Goal: Information Seeking & Learning: Learn about a topic

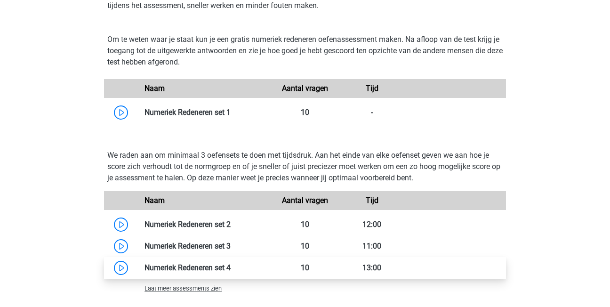
scroll to position [801, 0]
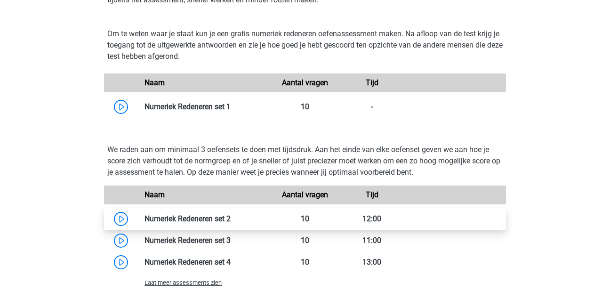
click at [231, 223] on link at bounding box center [231, 218] width 0 height 9
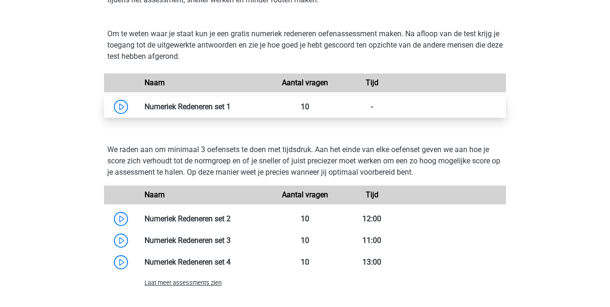
click at [231, 110] on link at bounding box center [231, 106] width 0 height 9
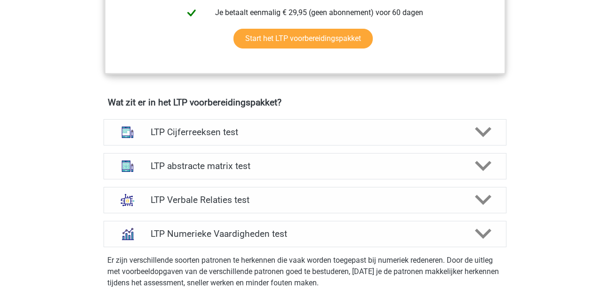
scroll to position [565, 0]
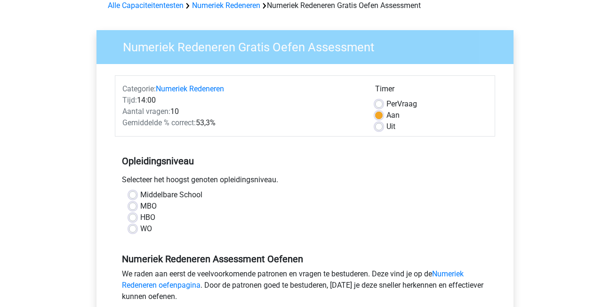
scroll to position [47, 0]
click at [140, 204] on label "MBO" at bounding box center [148, 206] width 16 height 11
click at [132, 204] on input "MBO" at bounding box center [133, 205] width 8 height 9
radio input "true"
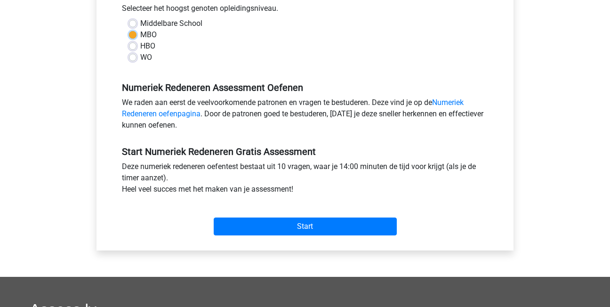
scroll to position [236, 0]
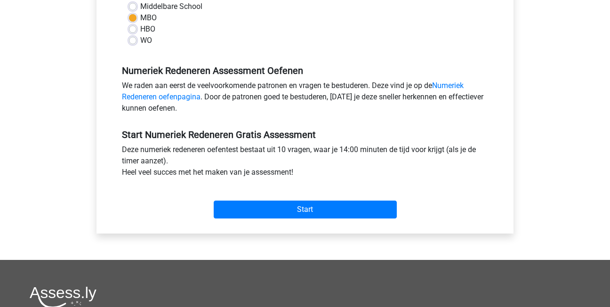
click at [257, 196] on div "Start" at bounding box center [305, 202] width 381 height 33
click at [268, 225] on div "Categorie: Numeriek Redeneren Tijd: 14:00 Aantal vragen: 10 Gemiddelde % correc…" at bounding box center [305, 55] width 403 height 358
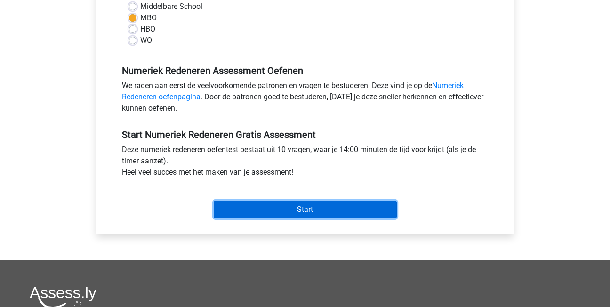
click at [293, 211] on input "Start" at bounding box center [305, 210] width 183 height 18
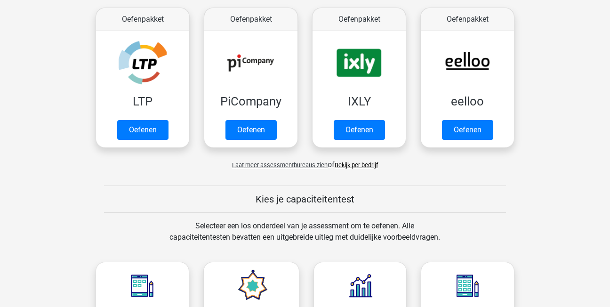
scroll to position [330, 0]
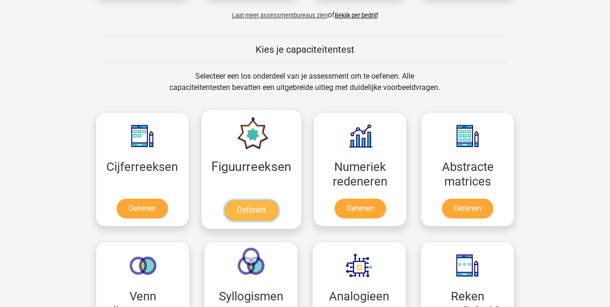
click at [261, 200] on link "Oefenen" at bounding box center [251, 210] width 54 height 21
click at [259, 211] on link "Oefenen" at bounding box center [251, 210] width 54 height 21
click at [257, 208] on link "Oefenen" at bounding box center [251, 210] width 54 height 21
click at [243, 200] on link "Oefenen" at bounding box center [251, 210] width 54 height 21
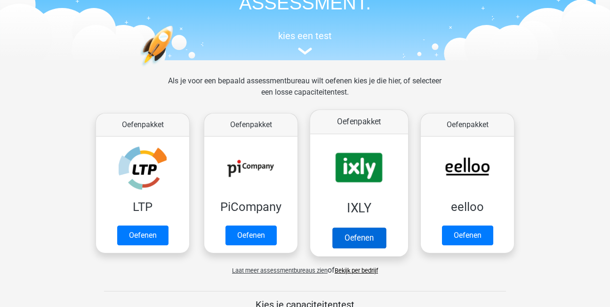
scroll to position [47, 0]
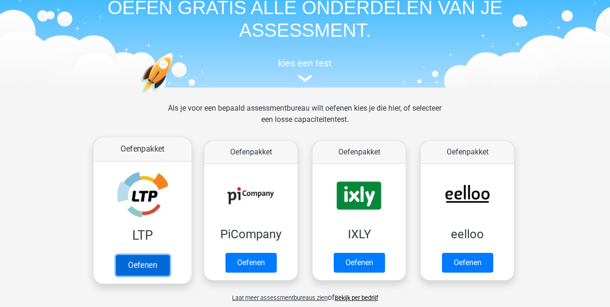
click at [128, 267] on link "Oefenen" at bounding box center [143, 265] width 54 height 21
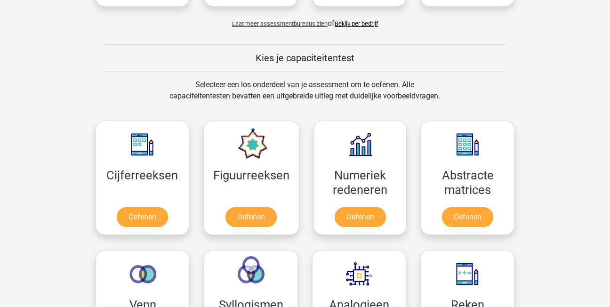
scroll to position [330, 0]
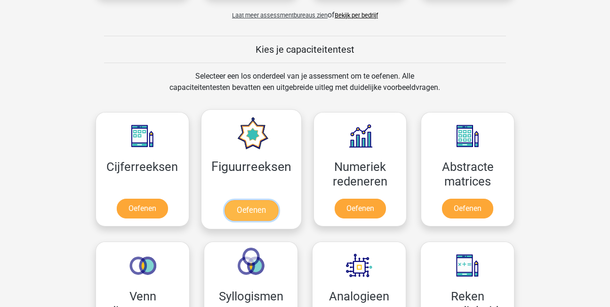
click at [251, 210] on link "Oefenen" at bounding box center [251, 210] width 54 height 21
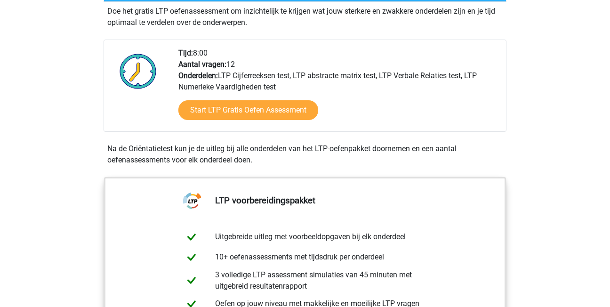
scroll to position [170, 0]
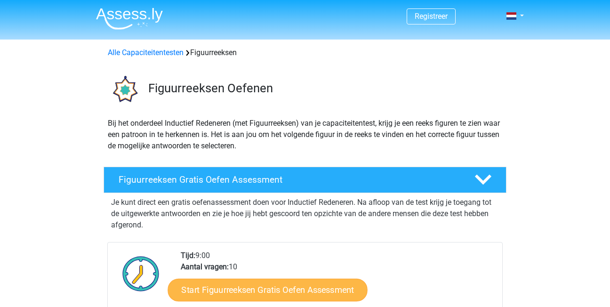
scroll to position [141, 0]
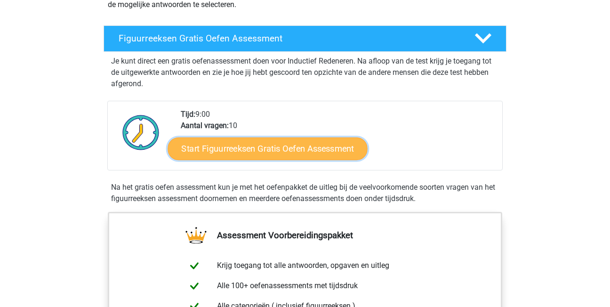
click at [217, 151] on link "Start Figuurreeksen Gratis Oefen Assessment" at bounding box center [268, 148] width 200 height 23
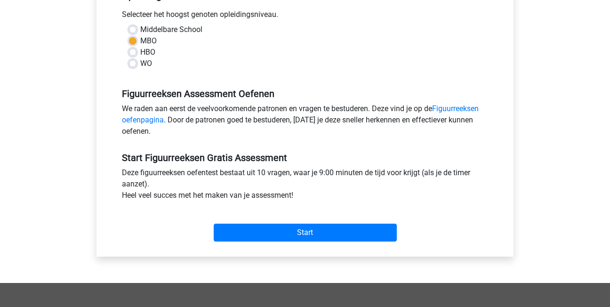
scroll to position [236, 0]
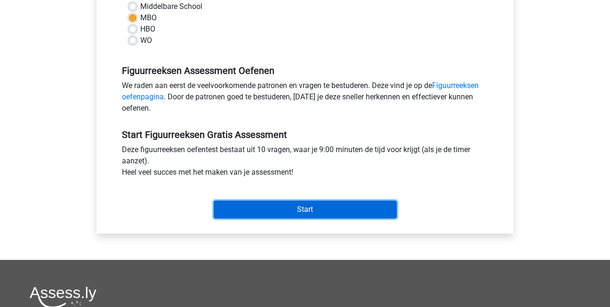
click at [306, 211] on input "Start" at bounding box center [305, 210] width 183 height 18
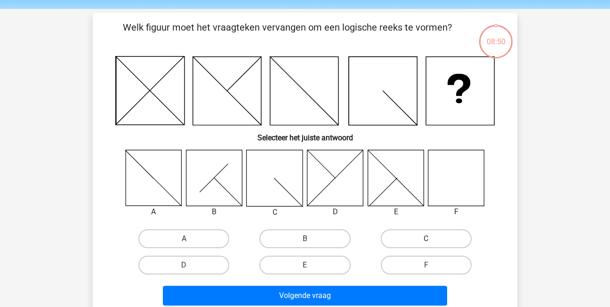
scroll to position [47, 0]
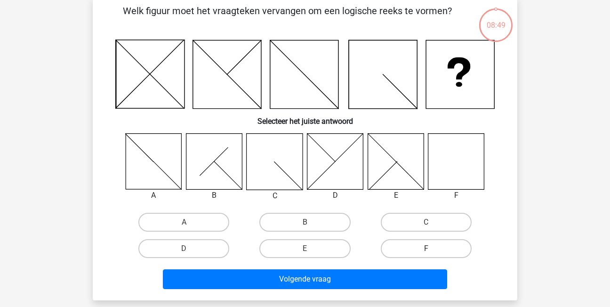
click at [439, 248] on label "F" at bounding box center [426, 248] width 91 height 19
click at [432, 249] on input "F" at bounding box center [429, 252] width 6 height 6
radio input "true"
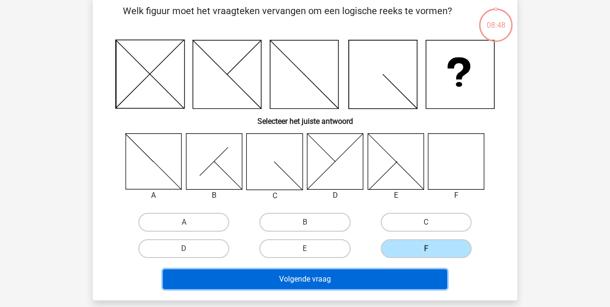
click at [391, 279] on button "Volgende vraag" at bounding box center [305, 279] width 285 height 20
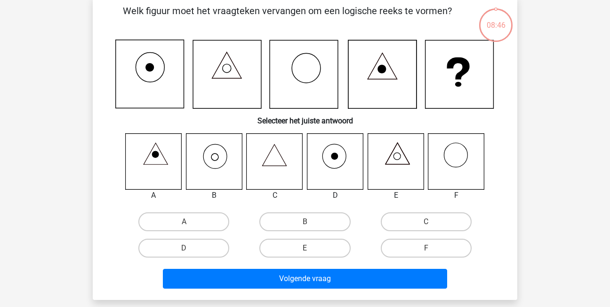
scroll to position [43, 0]
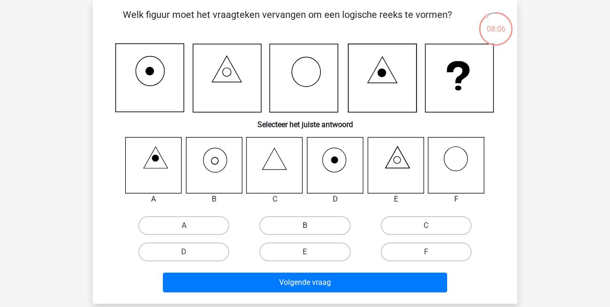
click at [303, 226] on label "B" at bounding box center [305, 225] width 91 height 19
click at [305, 226] on input "B" at bounding box center [308, 229] width 6 height 6
radio input "true"
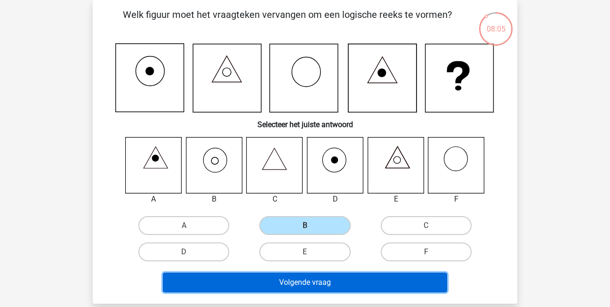
click at [329, 280] on button "Volgende vraag" at bounding box center [305, 283] width 285 height 20
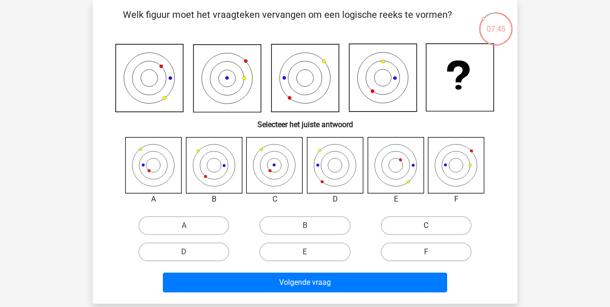
click at [444, 225] on label "C" at bounding box center [426, 225] width 91 height 19
click at [432, 226] on input "C" at bounding box center [429, 229] width 6 height 6
radio input "true"
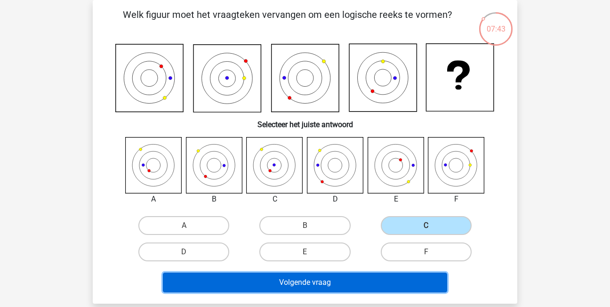
click at [397, 280] on button "Volgende vraag" at bounding box center [305, 283] width 285 height 20
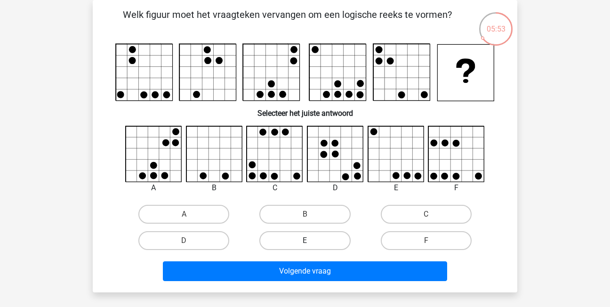
click at [296, 236] on label "E" at bounding box center [305, 240] width 91 height 19
click at [305, 241] on input "E" at bounding box center [308, 244] width 6 height 6
radio input "true"
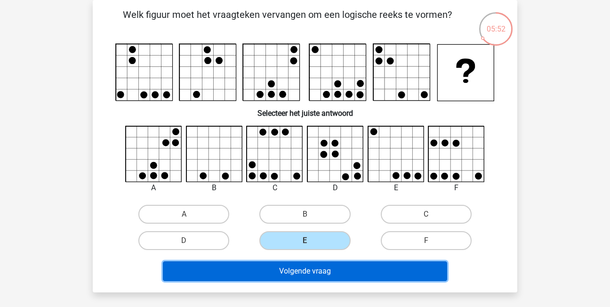
click at [298, 272] on button "Volgende vraag" at bounding box center [305, 271] width 285 height 20
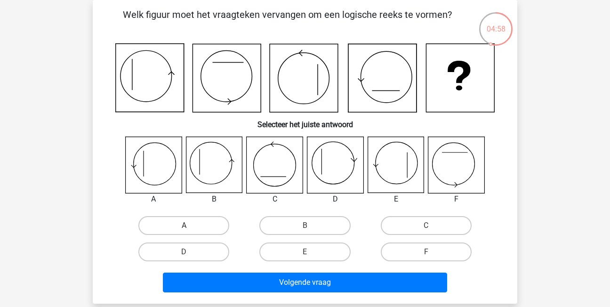
click at [193, 228] on label "A" at bounding box center [183, 225] width 91 height 19
click at [190, 228] on input "A" at bounding box center [187, 229] width 6 height 6
radio input "true"
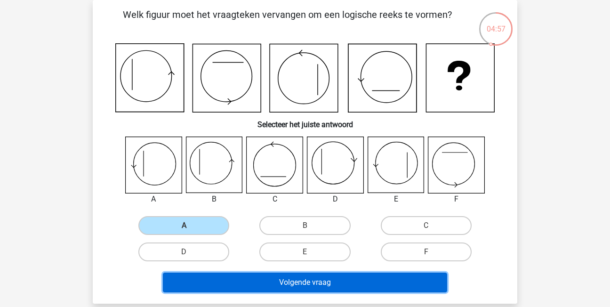
click at [272, 281] on button "Volgende vraag" at bounding box center [305, 283] width 285 height 20
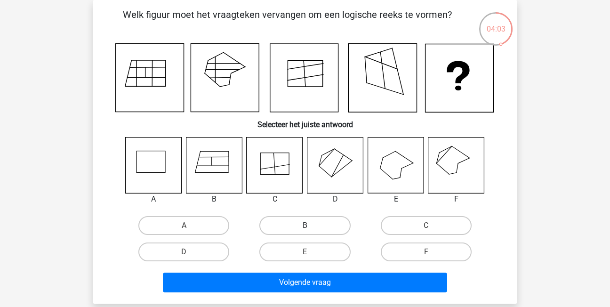
click at [317, 227] on label "B" at bounding box center [305, 225] width 91 height 19
click at [311, 227] on input "B" at bounding box center [308, 229] width 6 height 6
radio input "true"
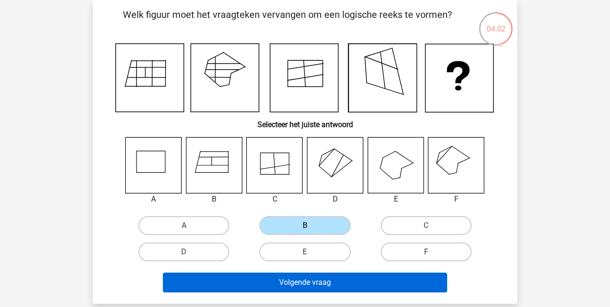
drag, startPoint x: 365, startPoint y: 271, endPoint x: 374, endPoint y: 284, distance: 15.4
click at [367, 274] on div "Volgende vraag" at bounding box center [305, 280] width 395 height 31
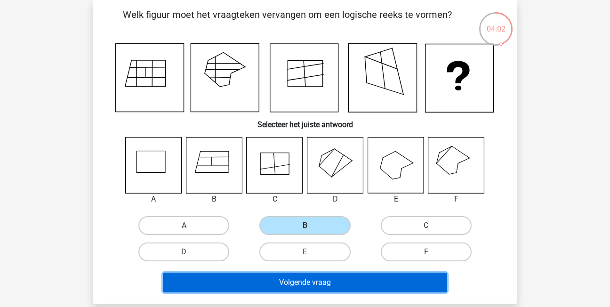
click at [374, 284] on button "Volgende vraag" at bounding box center [305, 283] width 285 height 20
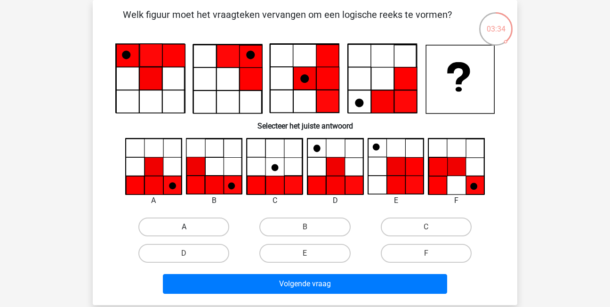
click at [185, 224] on label "A" at bounding box center [183, 227] width 91 height 19
click at [185, 227] on input "A" at bounding box center [187, 230] width 6 height 6
radio input "true"
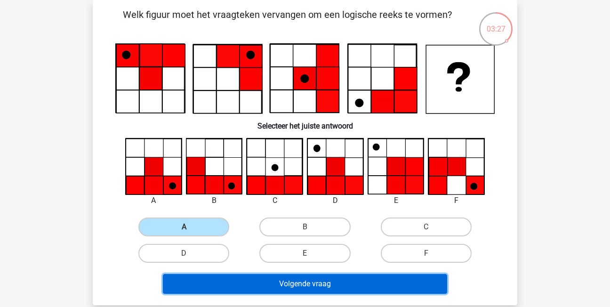
click at [290, 282] on button "Volgende vraag" at bounding box center [305, 284] width 285 height 20
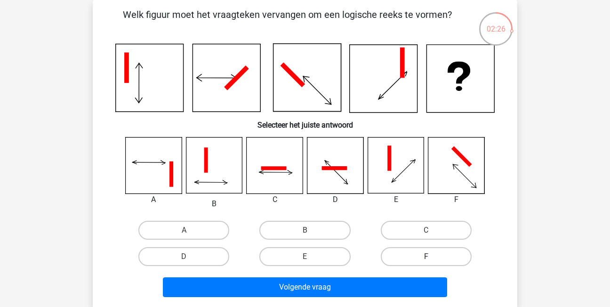
click at [428, 254] on label "F" at bounding box center [426, 256] width 91 height 19
click at [428, 257] on input "F" at bounding box center [429, 260] width 6 height 6
radio input "true"
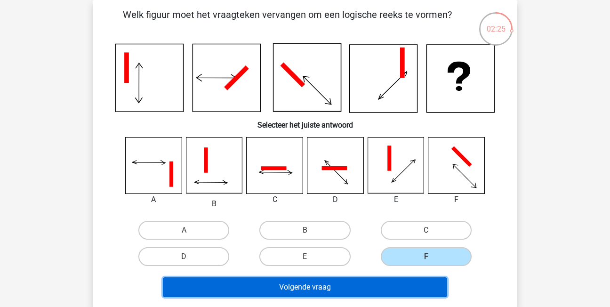
click at [400, 291] on button "Volgende vraag" at bounding box center [305, 287] width 285 height 20
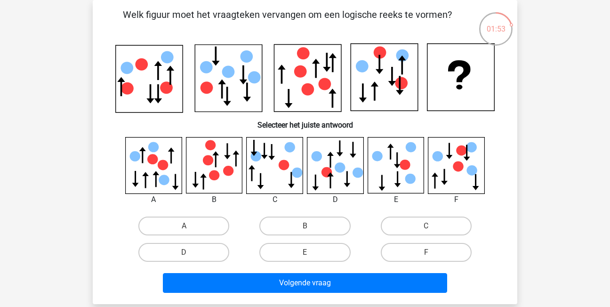
click at [574, 77] on div "Registreer Nederlands English" at bounding box center [305, 266] width 610 height 619
click at [219, 246] on label "D" at bounding box center [183, 252] width 91 height 19
click at [190, 252] on input "D" at bounding box center [187, 255] width 6 height 6
radio input "true"
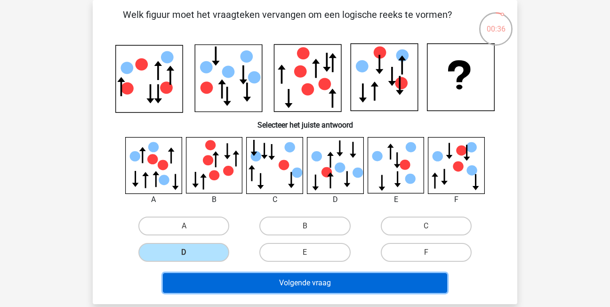
click at [330, 286] on button "Volgende vraag" at bounding box center [305, 283] width 285 height 20
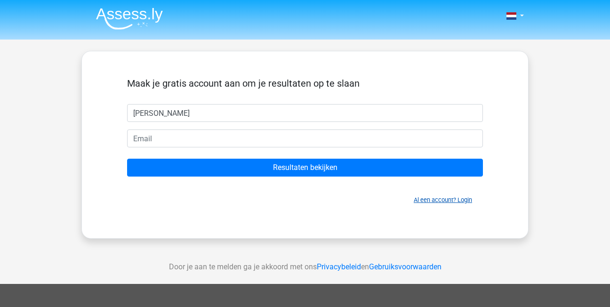
type input "sharona"
click at [449, 201] on link "Al een account? Login" at bounding box center [443, 199] width 58 height 7
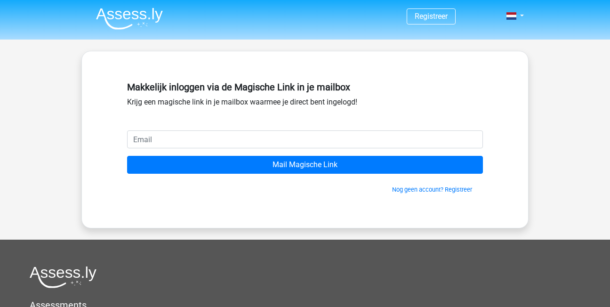
click at [169, 146] on input "email" at bounding box center [305, 139] width 356 height 18
type input "[EMAIL_ADDRESS][DOMAIN_NAME]"
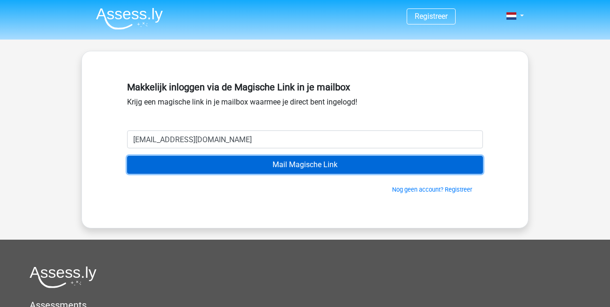
click at [337, 166] on input "Mail Magische Link" at bounding box center [305, 165] width 356 height 18
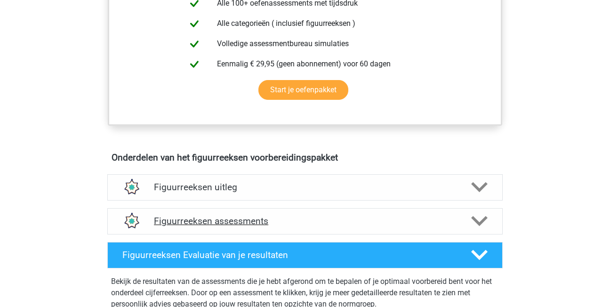
scroll to position [471, 0]
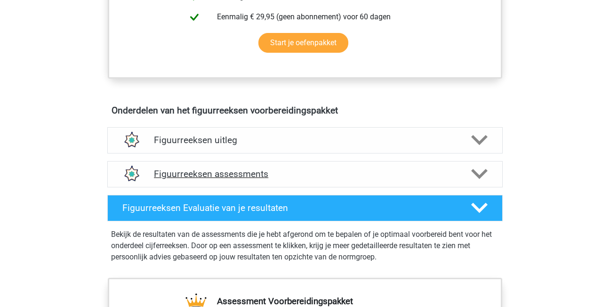
click at [226, 176] on h4 "Figuurreeksen assessments" at bounding box center [305, 174] width 302 height 11
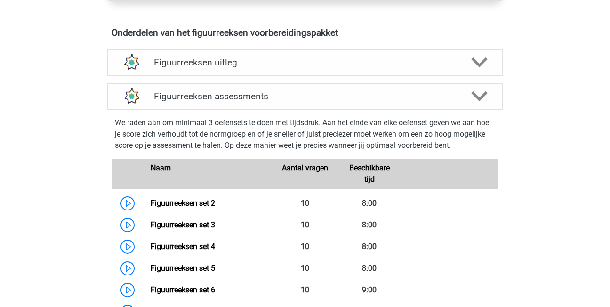
scroll to position [565, 0]
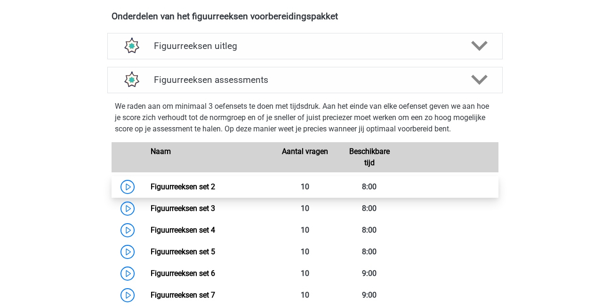
click at [204, 188] on link "Figuurreeksen set 2" at bounding box center [183, 186] width 65 height 9
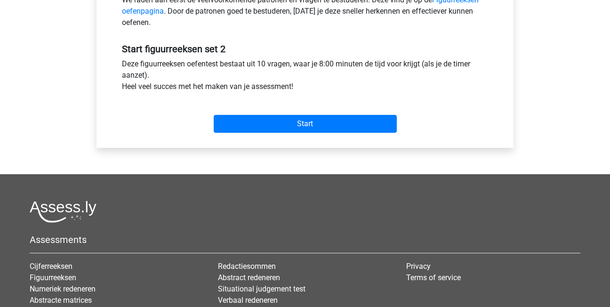
scroll to position [330, 0]
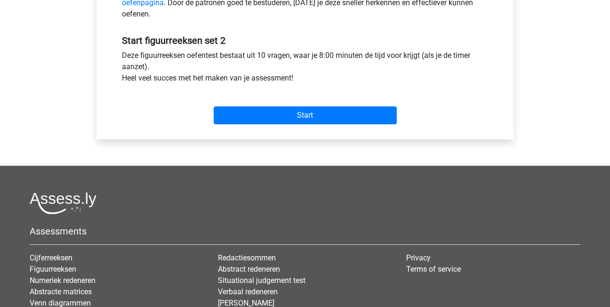
click at [300, 126] on div "Start" at bounding box center [305, 108] width 381 height 41
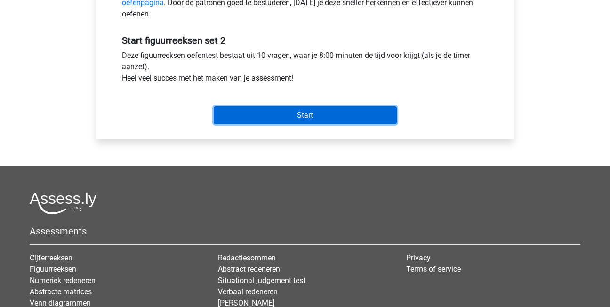
click at [299, 119] on input "Start" at bounding box center [305, 115] width 183 height 18
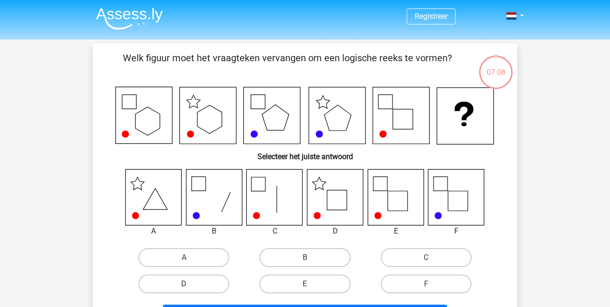
click at [207, 279] on label "D" at bounding box center [183, 284] width 91 height 19
click at [190, 284] on input "D" at bounding box center [187, 287] width 6 height 6
radio input "true"
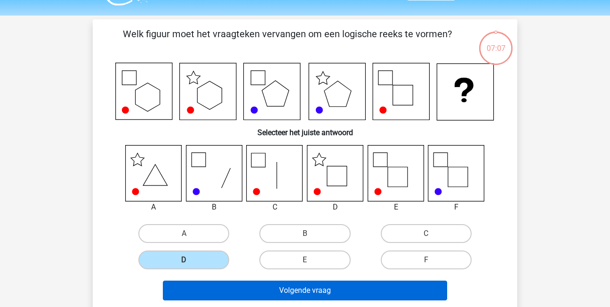
scroll to position [47, 0]
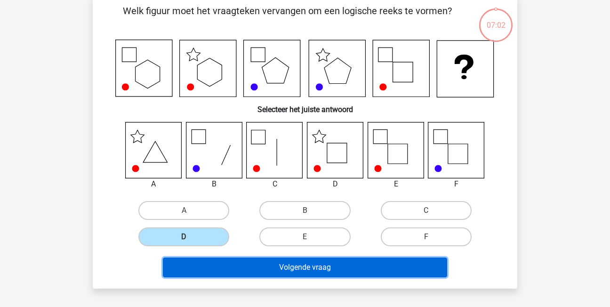
click at [349, 267] on button "Volgende vraag" at bounding box center [305, 268] width 285 height 20
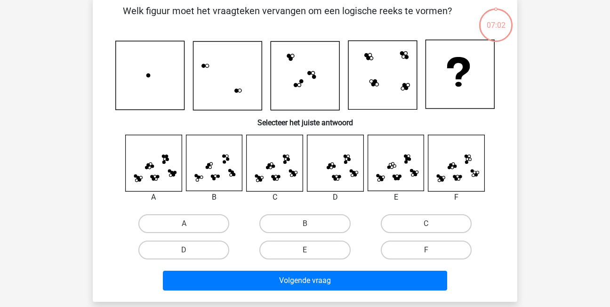
scroll to position [43, 0]
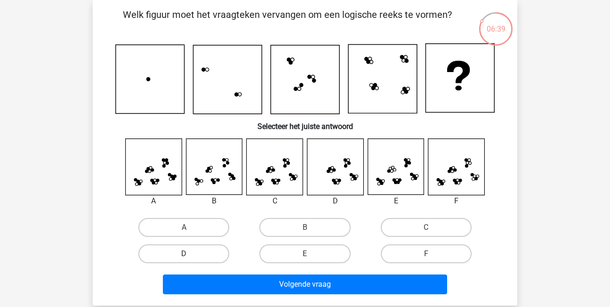
click at [201, 254] on label "D" at bounding box center [183, 253] width 91 height 19
click at [190, 254] on input "D" at bounding box center [187, 257] width 6 height 6
radio input "true"
click at [409, 227] on label "C" at bounding box center [426, 227] width 91 height 19
click at [426, 227] on input "C" at bounding box center [429, 230] width 6 height 6
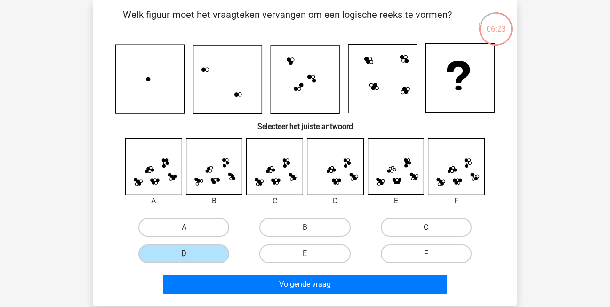
radio input "true"
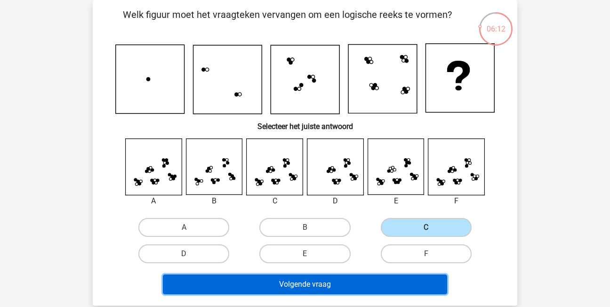
click at [304, 284] on button "Volgende vraag" at bounding box center [305, 285] width 285 height 20
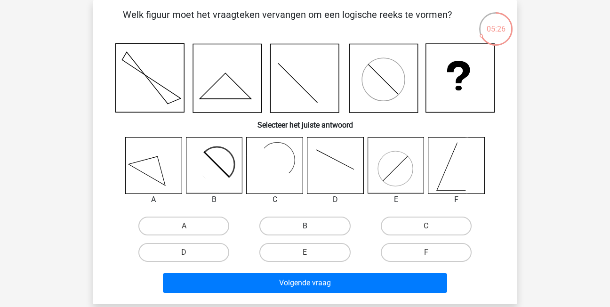
click at [318, 230] on label "B" at bounding box center [305, 226] width 91 height 19
click at [311, 230] on input "B" at bounding box center [308, 229] width 6 height 6
radio input "true"
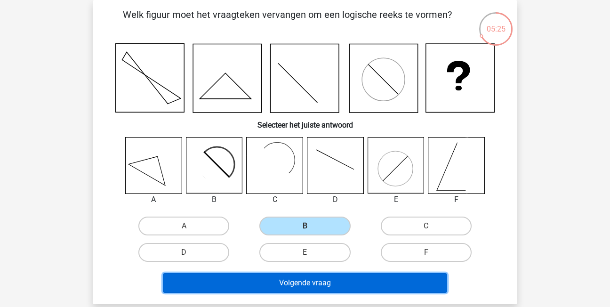
click at [350, 280] on button "Volgende vraag" at bounding box center [305, 283] width 285 height 20
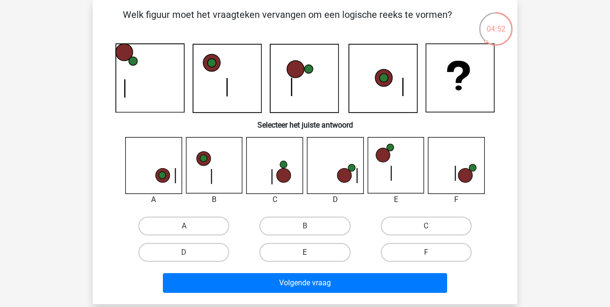
click at [321, 251] on label "E" at bounding box center [305, 252] width 91 height 19
click at [311, 252] on input "E" at bounding box center [308, 255] width 6 height 6
radio input "true"
click at [186, 252] on label "D" at bounding box center [183, 252] width 91 height 19
click at [186, 252] on input "D" at bounding box center [187, 255] width 6 height 6
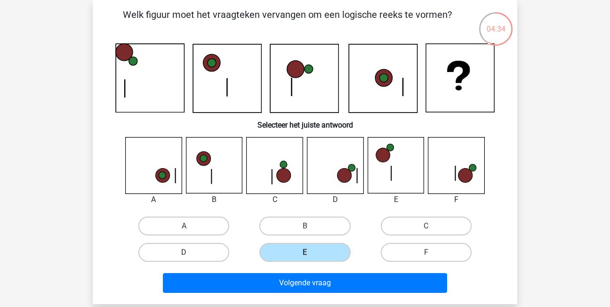
radio input "true"
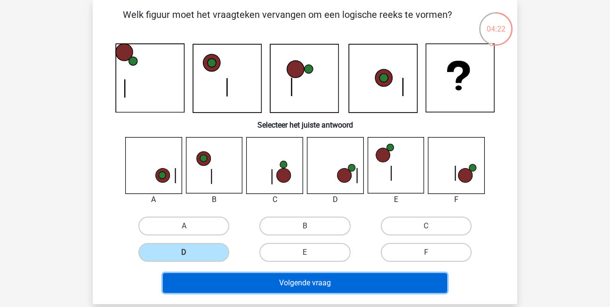
click at [358, 280] on button "Volgende vraag" at bounding box center [305, 283] width 285 height 20
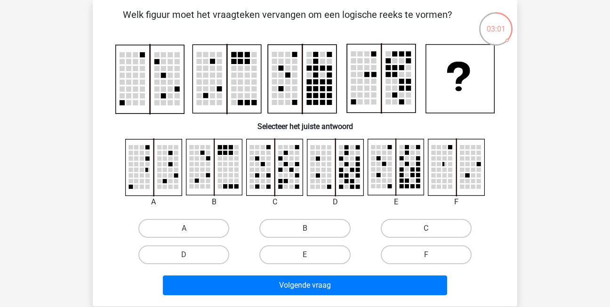
click at [387, 176] on rect at bounding box center [396, 167] width 56 height 56
click at [388, 196] on icon at bounding box center [396, 167] width 57 height 58
click at [371, 207] on div "E" at bounding box center [396, 201] width 71 height 11
click at [329, 253] on label "E" at bounding box center [305, 254] width 91 height 19
click at [311, 255] on input "E" at bounding box center [308, 258] width 6 height 6
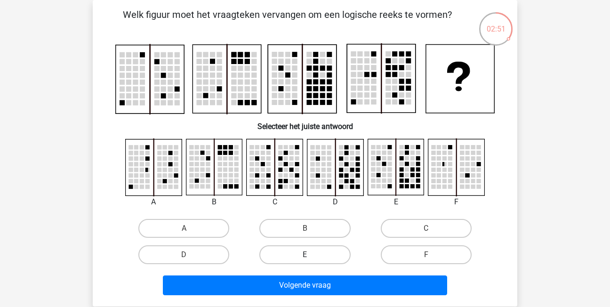
radio input "true"
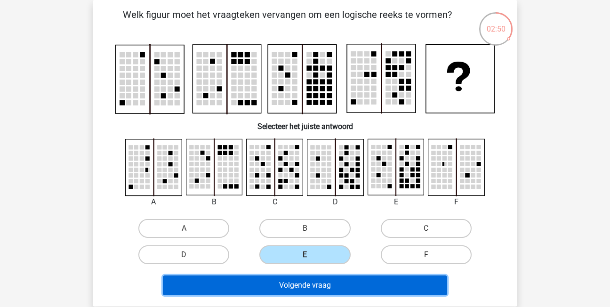
click at [359, 283] on button "Volgende vraag" at bounding box center [305, 286] width 285 height 20
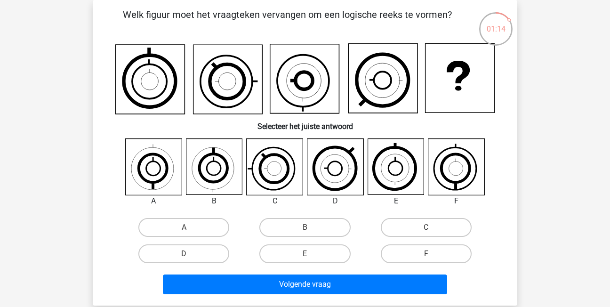
click at [452, 166] on icon at bounding box center [457, 167] width 56 height 56
click at [425, 250] on label "F" at bounding box center [426, 253] width 91 height 19
click at [426, 254] on input "F" at bounding box center [429, 257] width 6 height 6
radio input "true"
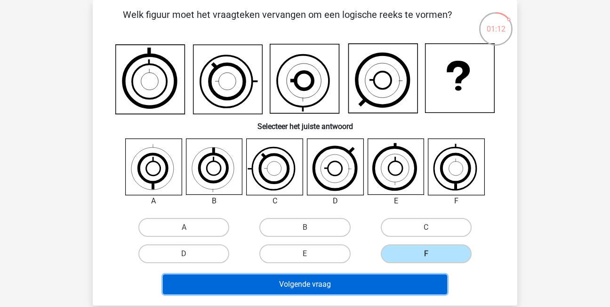
click at [406, 287] on button "Volgende vraag" at bounding box center [305, 285] width 285 height 20
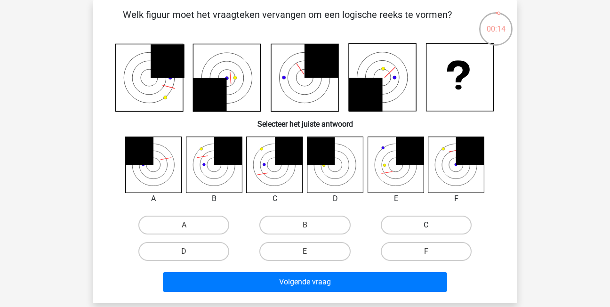
click at [394, 219] on label "C" at bounding box center [426, 225] width 91 height 19
click at [426, 225] on input "C" at bounding box center [429, 228] width 6 height 6
radio input "true"
drag, startPoint x: 333, startPoint y: 266, endPoint x: 323, endPoint y: 270, distance: 10.5
click at [325, 270] on div "Volgende vraag" at bounding box center [305, 280] width 395 height 31
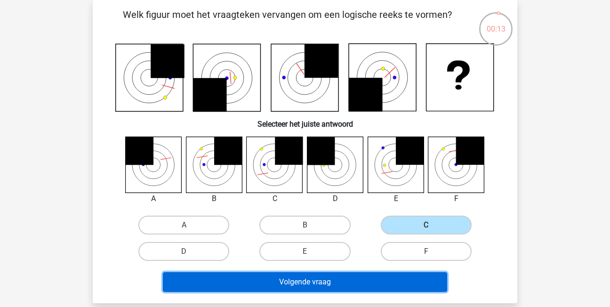
click at [312, 276] on button "Volgende vraag" at bounding box center [305, 282] width 285 height 20
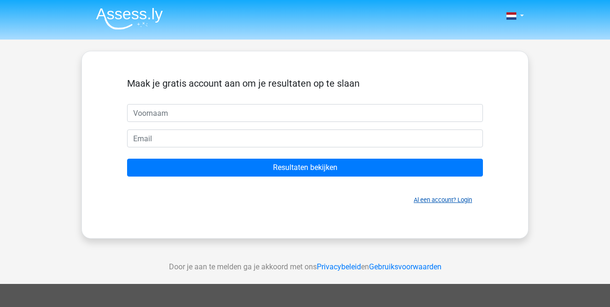
click at [456, 198] on link "Al een account? Login" at bounding box center [443, 199] width 58 height 7
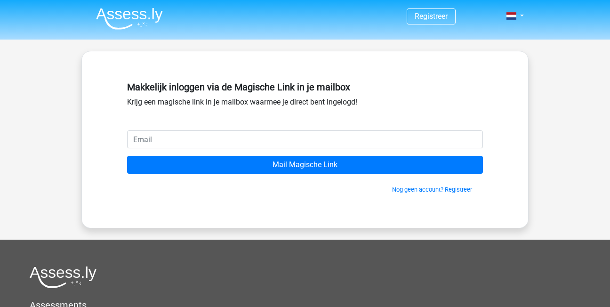
type input "sharonawolbers@gmail.com"
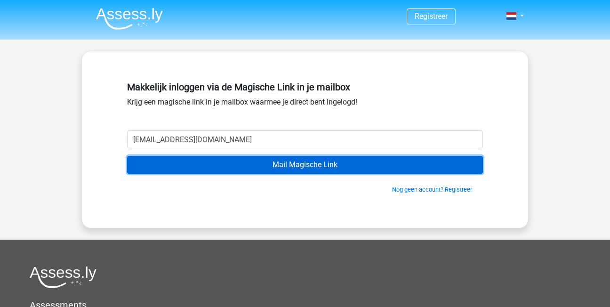
click at [254, 164] on input "Mail Magische Link" at bounding box center [305, 165] width 356 height 18
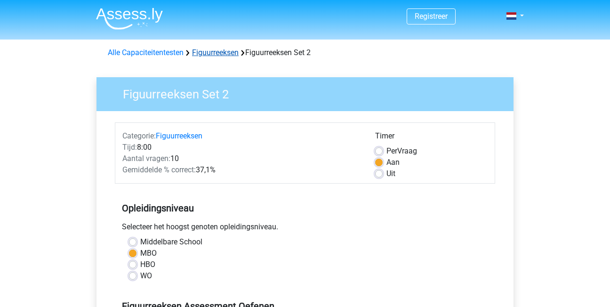
click at [207, 52] on link "Figuurreeksen" at bounding box center [215, 52] width 47 height 9
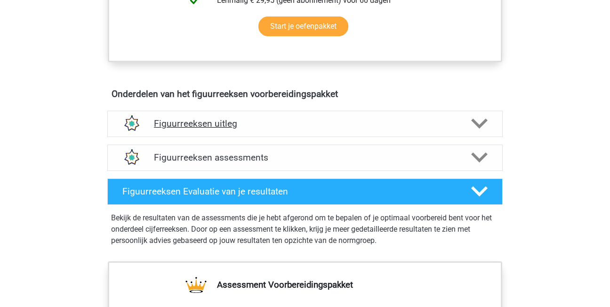
scroll to position [471, 0]
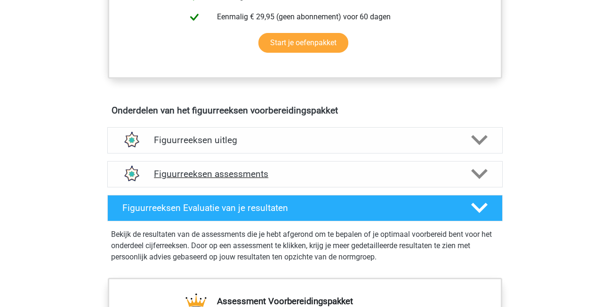
click at [208, 173] on h4 "Figuurreeksen assessments" at bounding box center [305, 174] width 302 height 11
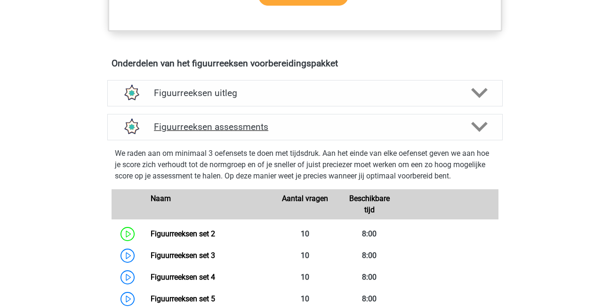
scroll to position [565, 0]
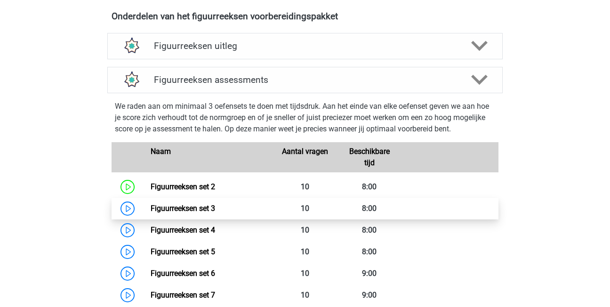
click at [170, 210] on link "Figuurreeksen set 3" at bounding box center [183, 208] width 65 height 9
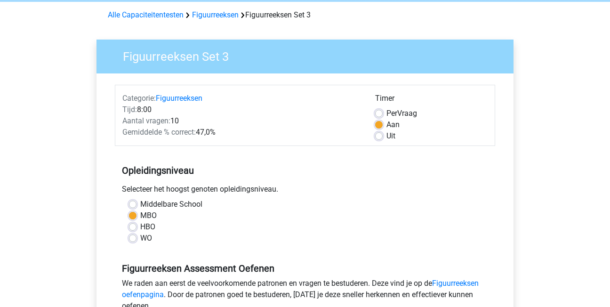
scroll to position [47, 0]
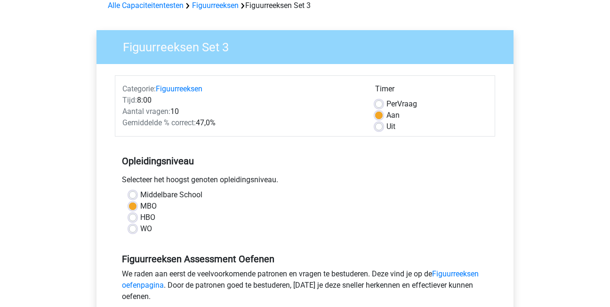
click at [380, 123] on div "Uit" at bounding box center [431, 126] width 113 height 11
click at [387, 123] on label "Uit" at bounding box center [391, 126] width 9 height 11
click at [380, 123] on input "Uit" at bounding box center [379, 125] width 8 height 9
radio input "true"
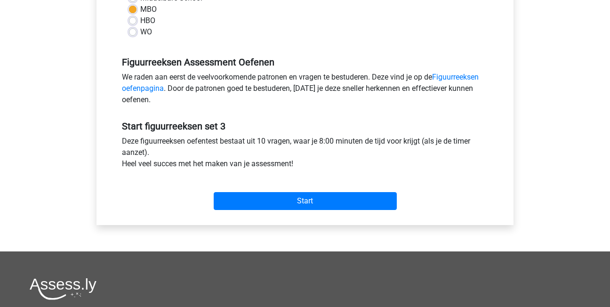
scroll to position [283, 0]
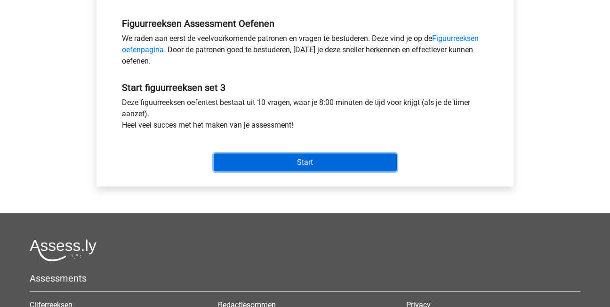
click at [343, 156] on input "Start" at bounding box center [305, 163] width 183 height 18
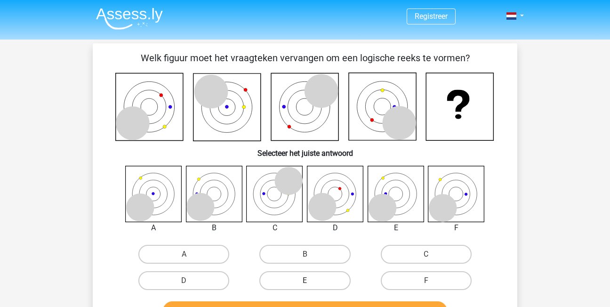
click at [293, 282] on label "E" at bounding box center [305, 280] width 91 height 19
click at [305, 282] on input "E" at bounding box center [308, 284] width 6 height 6
radio input "true"
click at [367, 306] on button "Controleer" at bounding box center [305, 311] width 285 height 20
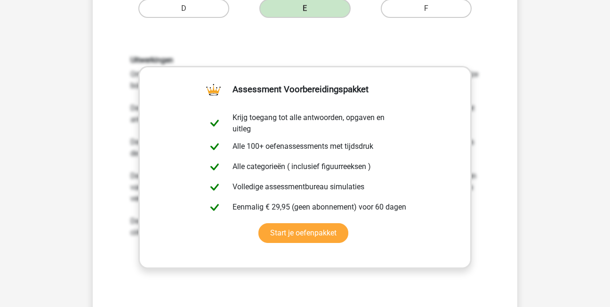
scroll to position [330, 0]
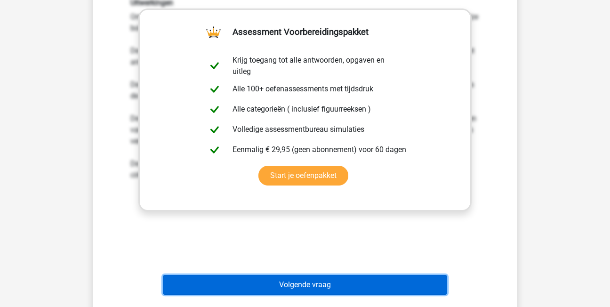
click at [317, 277] on button "Volgende vraag" at bounding box center [305, 285] width 285 height 20
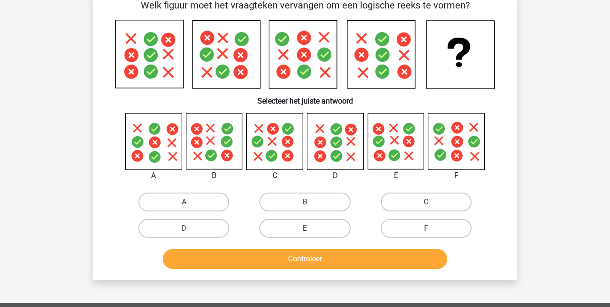
scroll to position [43, 0]
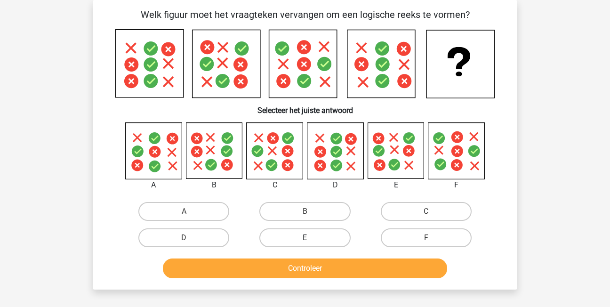
click at [336, 238] on label "E" at bounding box center [305, 237] width 91 height 19
click at [311, 238] on input "E" at bounding box center [308, 241] width 6 height 6
radio input "true"
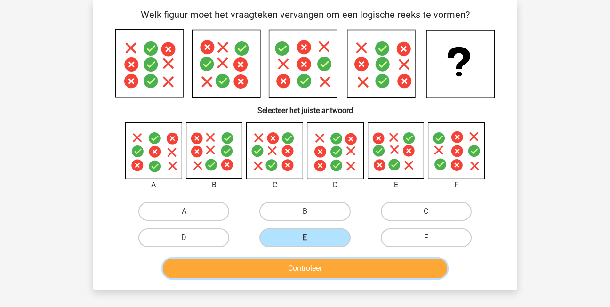
click at [301, 264] on button "Controleer" at bounding box center [305, 269] width 285 height 20
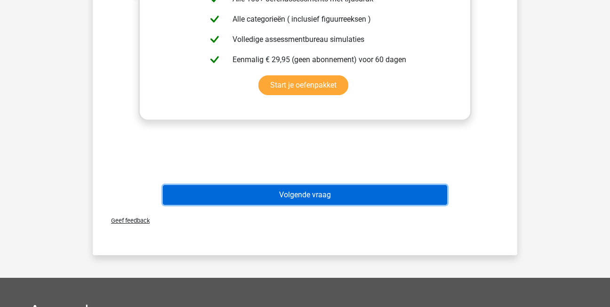
click at [289, 203] on button "Volgende vraag" at bounding box center [305, 195] width 285 height 20
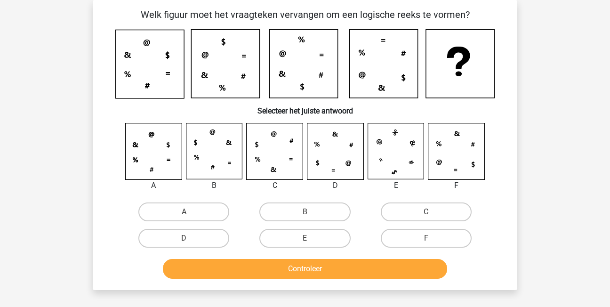
drag, startPoint x: 315, startPoint y: 58, endPoint x: 554, endPoint y: 16, distance: 242.4
click at [554, 16] on div "Registreer Nederlands English" at bounding box center [305, 259] width 610 height 605
click at [218, 241] on label "D" at bounding box center [183, 238] width 91 height 19
click at [190, 241] on input "D" at bounding box center [187, 241] width 6 height 6
radio input "true"
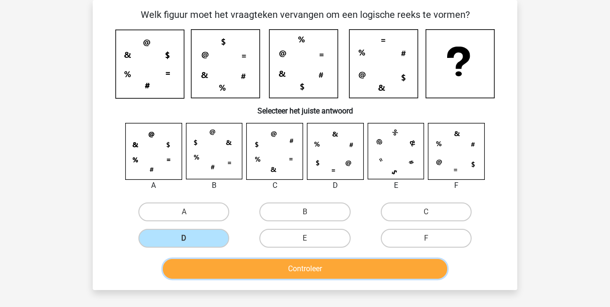
click at [286, 266] on button "Controleer" at bounding box center [305, 269] width 285 height 20
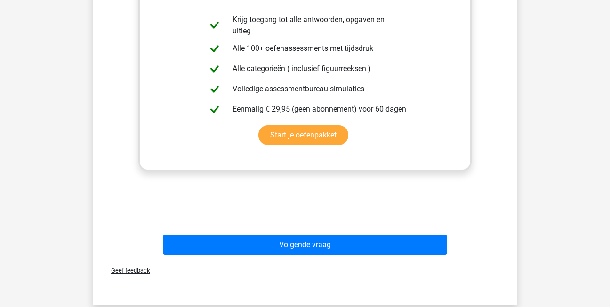
scroll to position [373, 0]
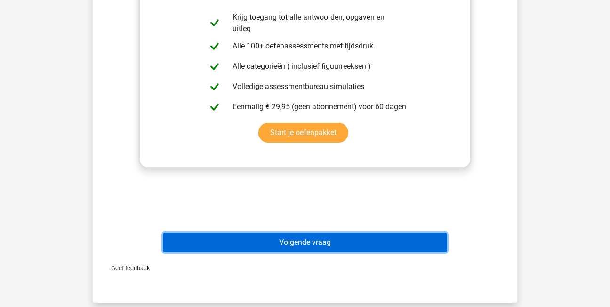
click at [301, 247] on button "Volgende vraag" at bounding box center [305, 243] width 285 height 20
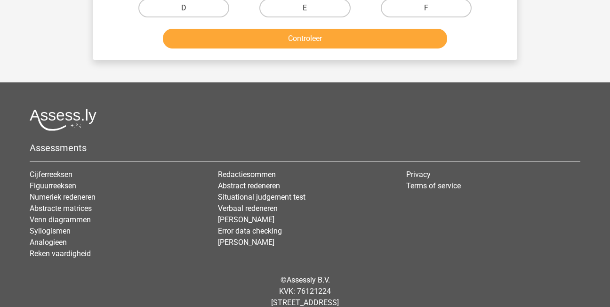
scroll to position [43, 0]
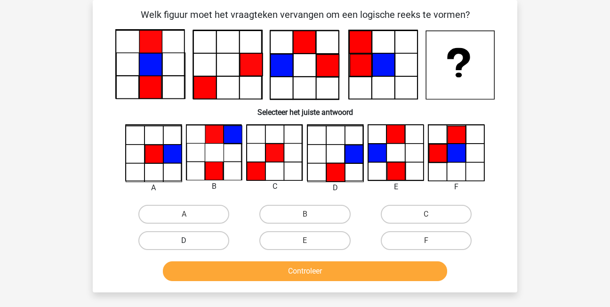
click at [184, 238] on label "D" at bounding box center [183, 240] width 91 height 19
click at [184, 241] on input "D" at bounding box center [187, 244] width 6 height 6
radio input "true"
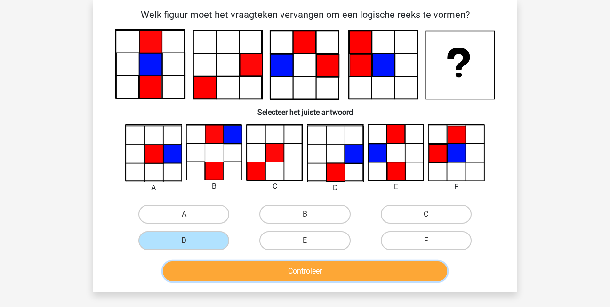
click at [258, 274] on button "Controleer" at bounding box center [305, 271] width 285 height 20
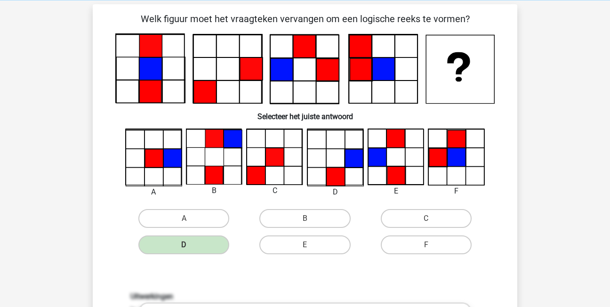
scroll to position [0, 0]
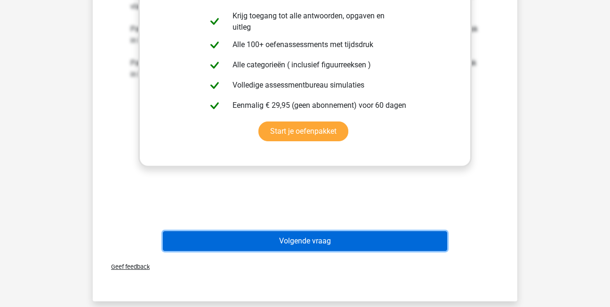
click at [314, 241] on button "Volgende vraag" at bounding box center [305, 241] width 285 height 20
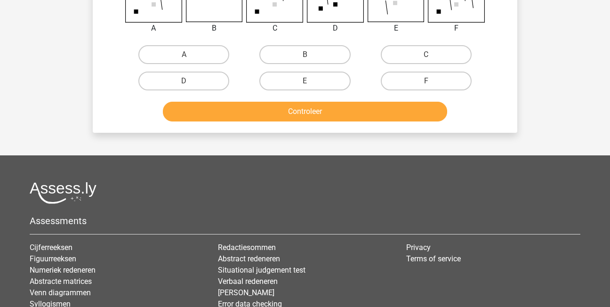
scroll to position [43, 0]
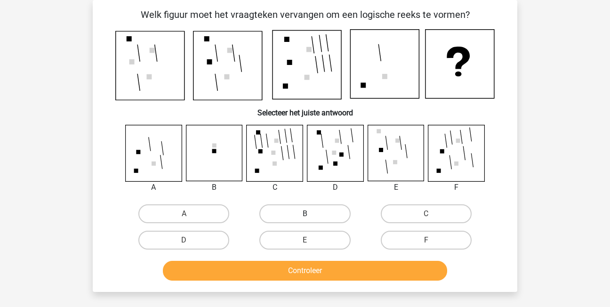
click at [276, 218] on label "B" at bounding box center [305, 213] width 91 height 19
click at [305, 218] on input "B" at bounding box center [308, 217] width 6 height 6
radio input "true"
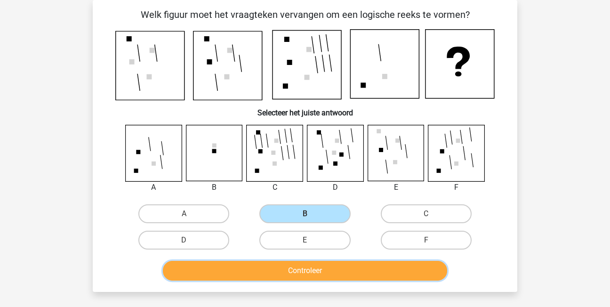
click at [243, 276] on button "Controleer" at bounding box center [305, 271] width 285 height 20
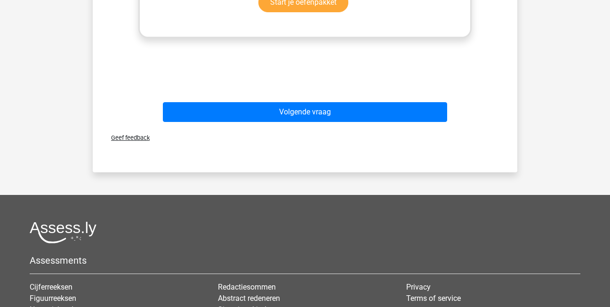
scroll to position [514, 0]
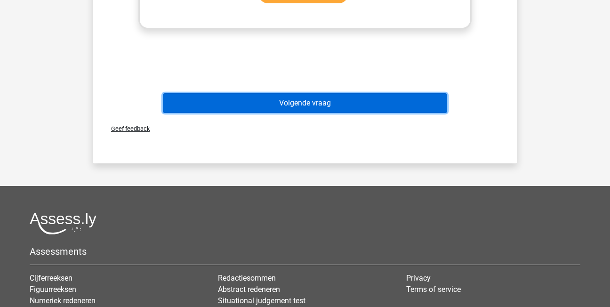
click at [319, 100] on button "Volgende vraag" at bounding box center [305, 103] width 285 height 20
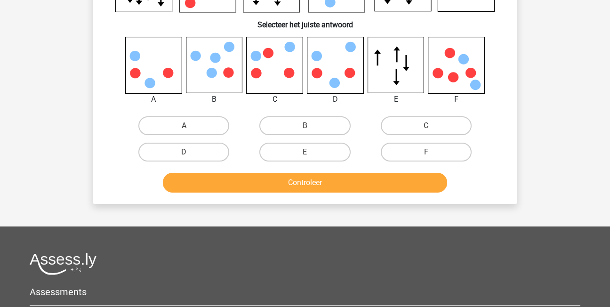
scroll to position [43, 0]
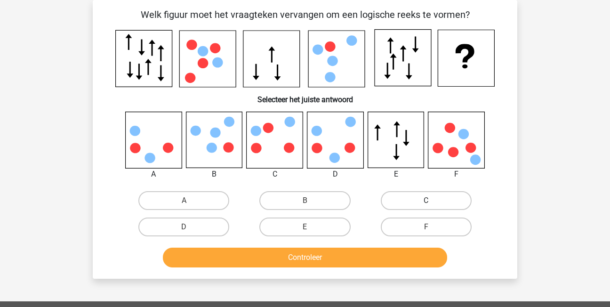
click at [399, 203] on label "C" at bounding box center [426, 200] width 91 height 19
click at [426, 203] on input "C" at bounding box center [429, 204] width 6 height 6
radio input "true"
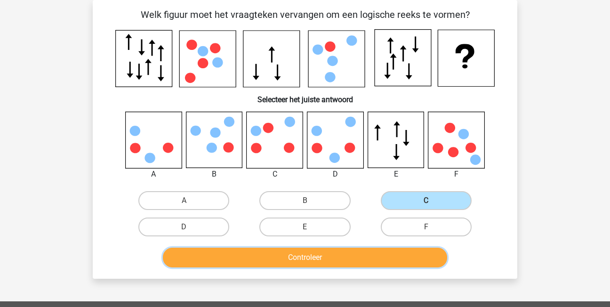
click at [365, 259] on button "Controleer" at bounding box center [305, 258] width 285 height 20
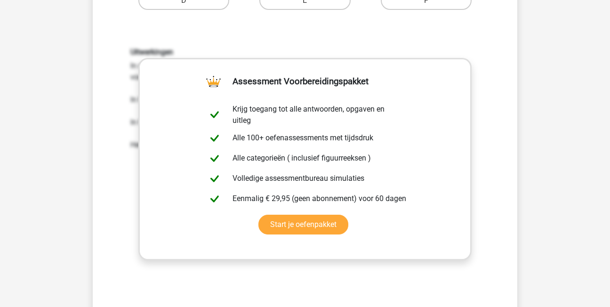
scroll to position [326, 0]
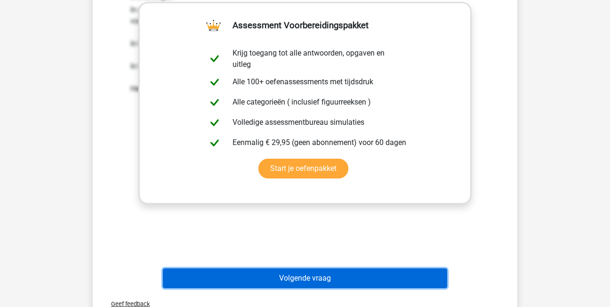
click at [341, 280] on button "Volgende vraag" at bounding box center [305, 278] width 285 height 20
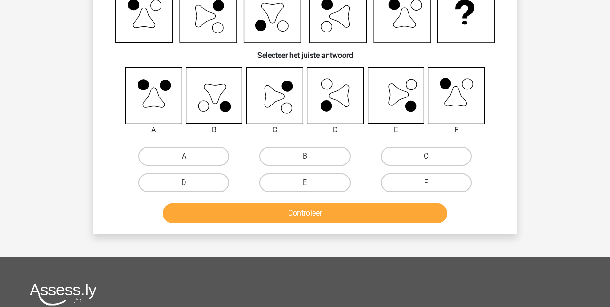
scroll to position [43, 0]
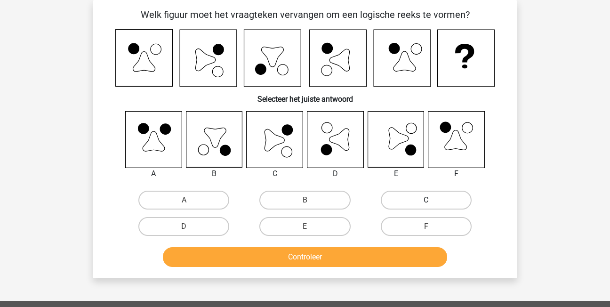
click at [420, 202] on label "C" at bounding box center [426, 200] width 91 height 19
click at [426, 202] on input "C" at bounding box center [429, 203] width 6 height 6
radio input "true"
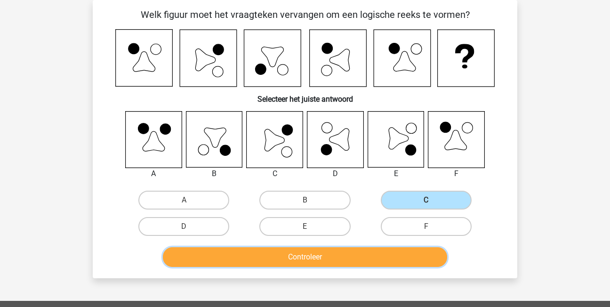
click at [349, 252] on button "Controleer" at bounding box center [305, 257] width 285 height 20
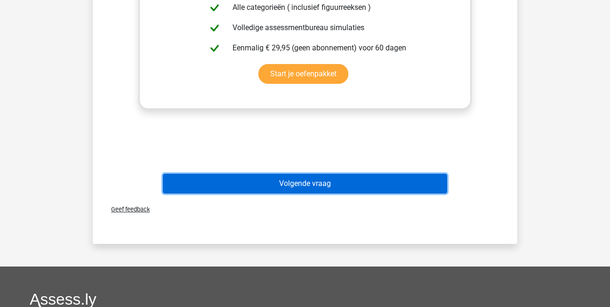
drag, startPoint x: 377, startPoint y: 182, endPoint x: 361, endPoint y: 184, distance: 16.1
click at [377, 182] on button "Volgende vraag" at bounding box center [305, 184] width 285 height 20
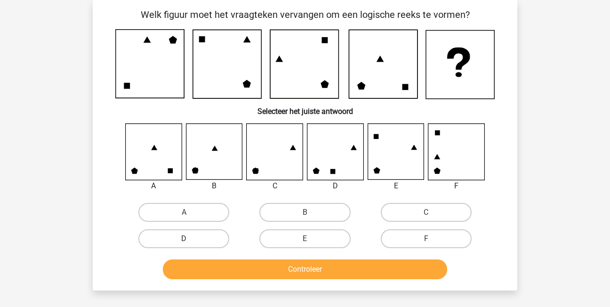
click at [201, 236] on label "D" at bounding box center [183, 238] width 91 height 19
click at [190, 239] on input "D" at bounding box center [187, 242] width 6 height 6
radio input "true"
drag, startPoint x: 226, startPoint y: 255, endPoint x: 236, endPoint y: 264, distance: 13.0
click at [227, 256] on div "Controleer" at bounding box center [305, 267] width 395 height 31
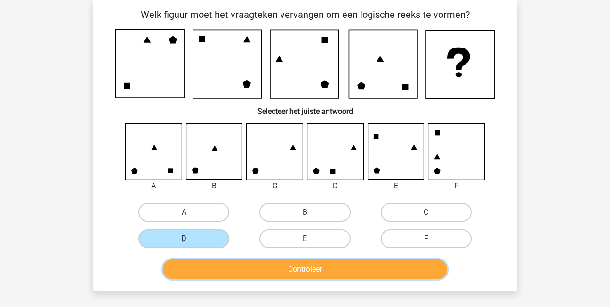
click at [240, 268] on button "Controleer" at bounding box center [305, 270] width 285 height 20
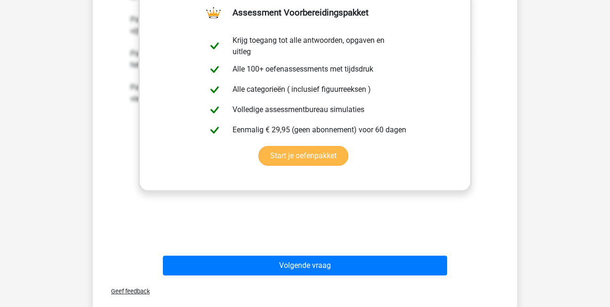
scroll to position [373, 0]
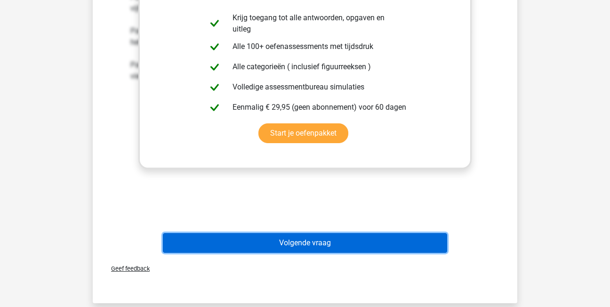
click at [284, 235] on button "Volgende vraag" at bounding box center [305, 243] width 285 height 20
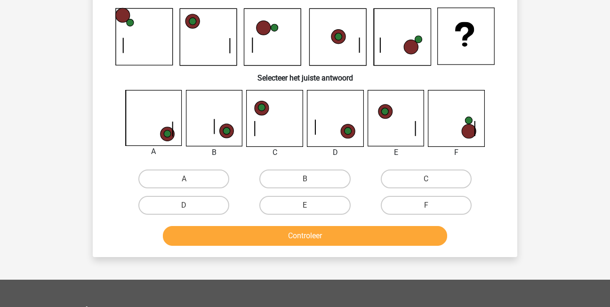
scroll to position [43, 0]
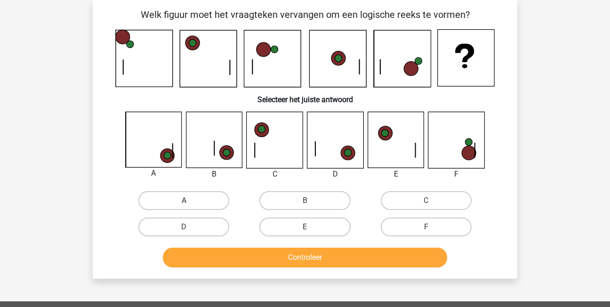
click at [159, 193] on label "A" at bounding box center [183, 200] width 91 height 19
click at [184, 201] on input "A" at bounding box center [187, 204] width 6 height 6
radio input "true"
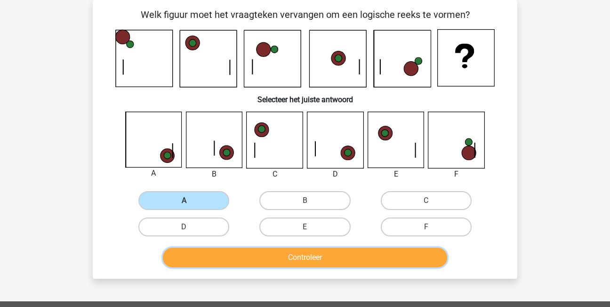
click at [282, 263] on button "Controleer" at bounding box center [305, 258] width 285 height 20
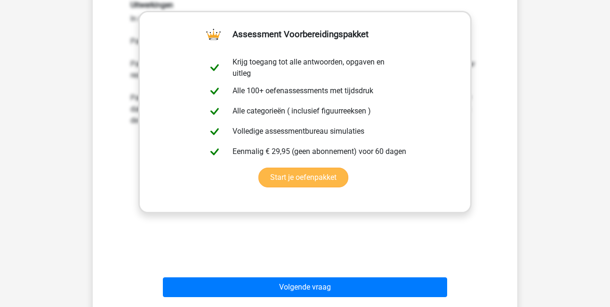
scroll to position [326, 0]
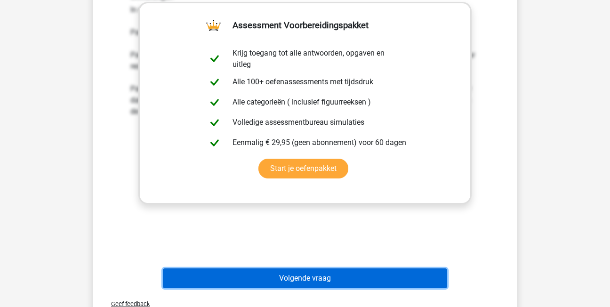
click at [369, 278] on button "Volgende vraag" at bounding box center [305, 278] width 285 height 20
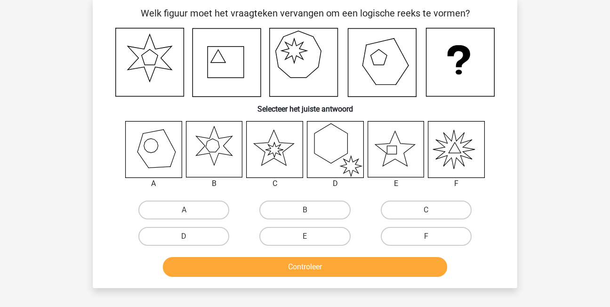
scroll to position [43, 0]
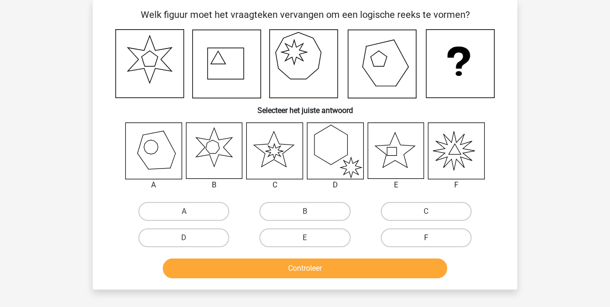
click at [409, 240] on label "F" at bounding box center [426, 237] width 91 height 19
click at [426, 240] on input "F" at bounding box center [429, 241] width 6 height 6
radio input "true"
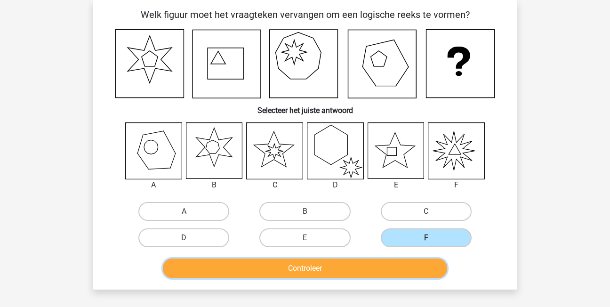
click at [406, 262] on button "Controleer" at bounding box center [305, 269] width 285 height 20
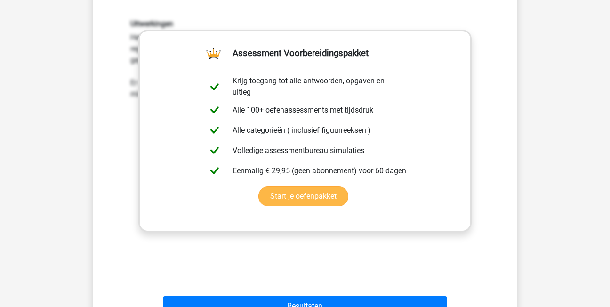
scroll to position [330, 0]
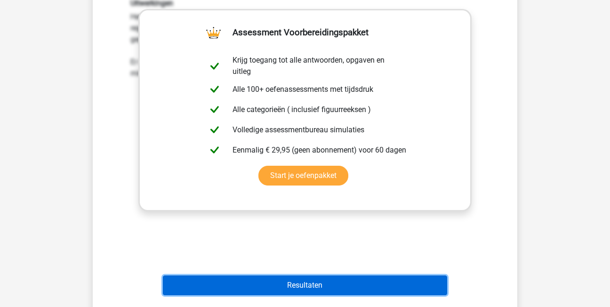
click at [308, 282] on button "Resultaten" at bounding box center [305, 286] width 285 height 20
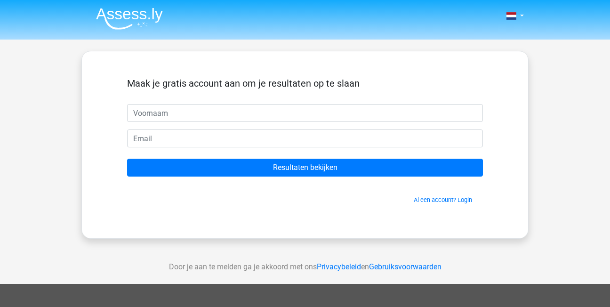
click at [456, 205] on div "Maak je gratis account aan om je resultaten op te slaan Resultaten bekijken Al …" at bounding box center [305, 145] width 401 height 142
click at [455, 203] on link "Al een account? Login" at bounding box center [443, 199] width 58 height 7
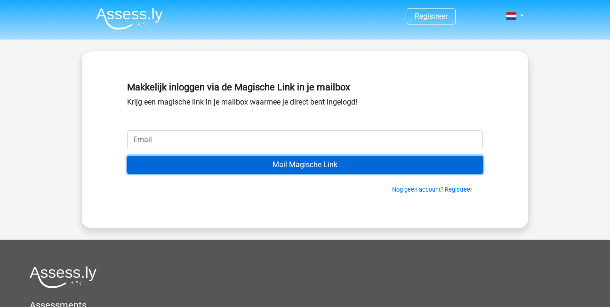
click at [296, 165] on input "Mail Magische Link" at bounding box center [305, 165] width 356 height 18
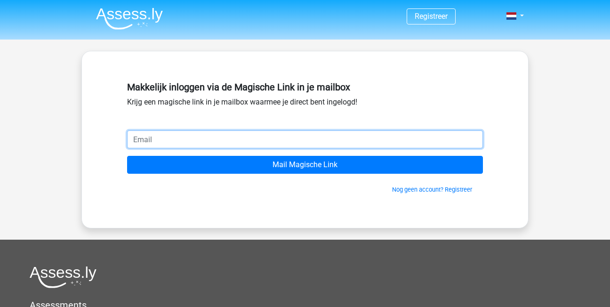
click at [387, 144] on input "email" at bounding box center [305, 139] width 356 height 18
type input "[EMAIL_ADDRESS][DOMAIN_NAME]"
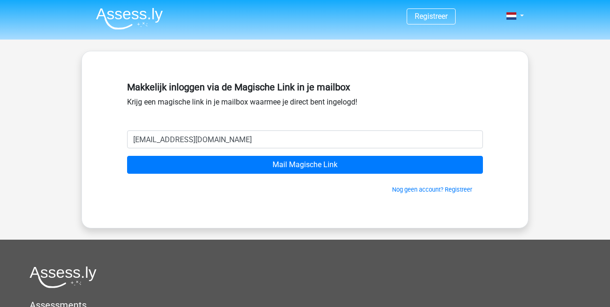
click at [353, 150] on form "[EMAIL_ADDRESS][DOMAIN_NAME] Mail Magische Link Nog geen account? Registreer" at bounding box center [305, 162] width 356 height 64
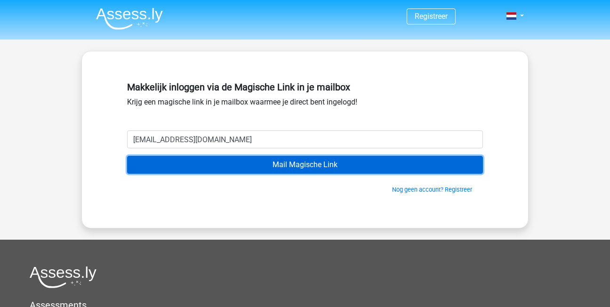
click at [351, 162] on input "Mail Magische Link" at bounding box center [305, 165] width 356 height 18
